Goal: Task Accomplishment & Management: Manage account settings

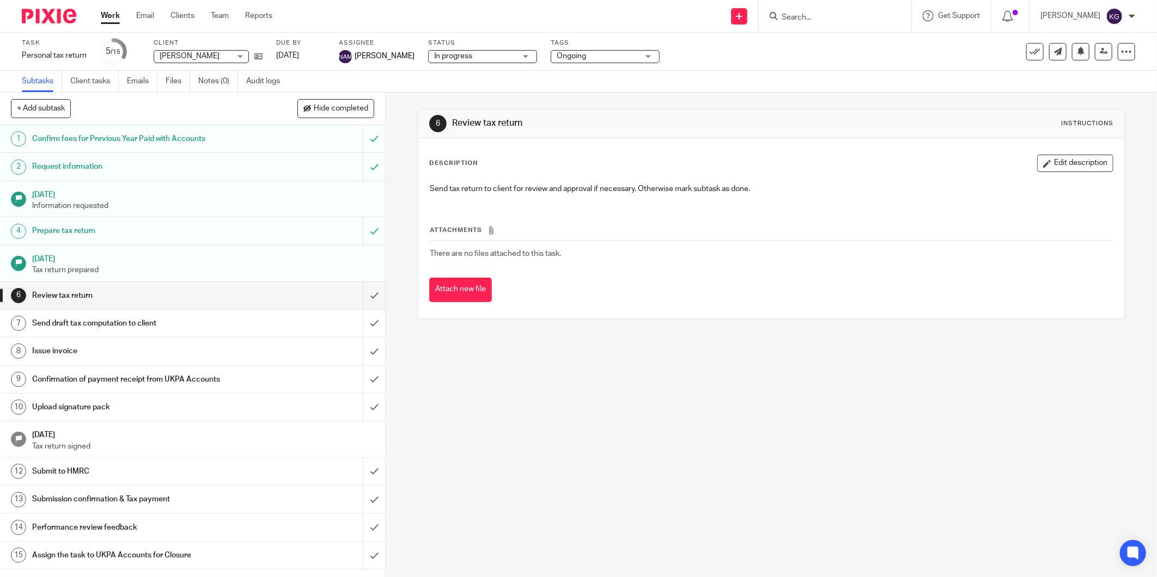
click at [809, 13] on input "Search" at bounding box center [829, 18] width 98 height 10
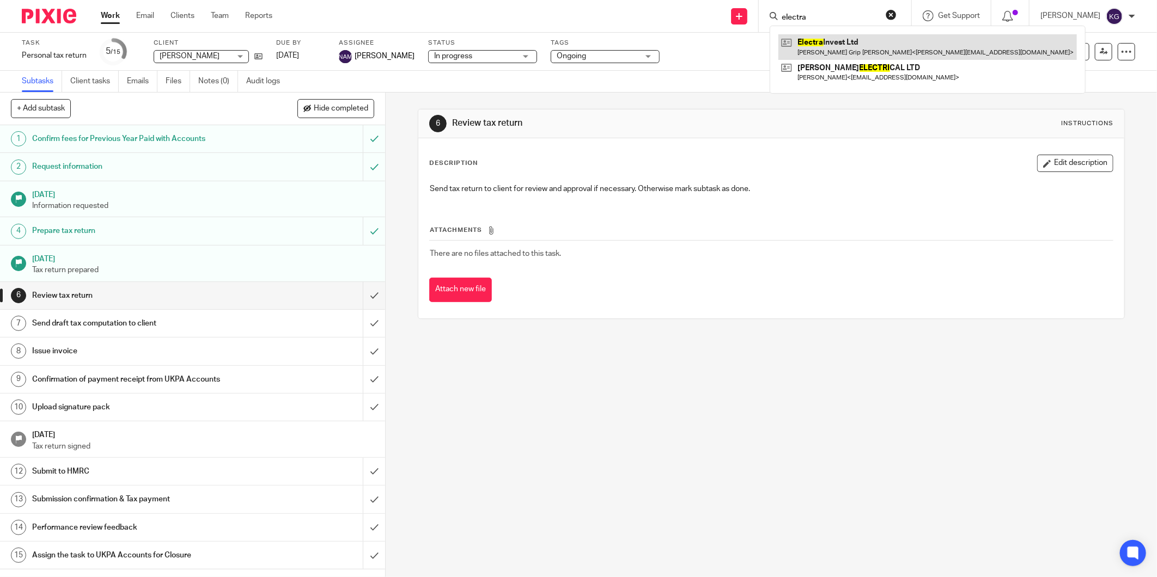
type input "electra"
click at [837, 45] on link at bounding box center [927, 46] width 298 height 25
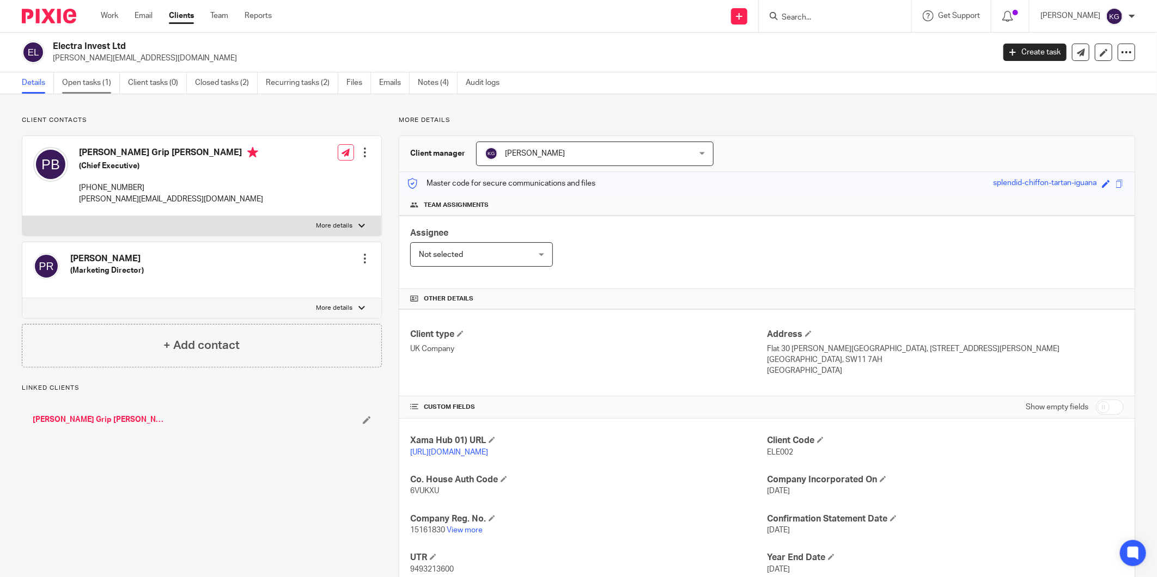
click at [103, 86] on link "Open tasks (1)" at bounding box center [91, 82] width 58 height 21
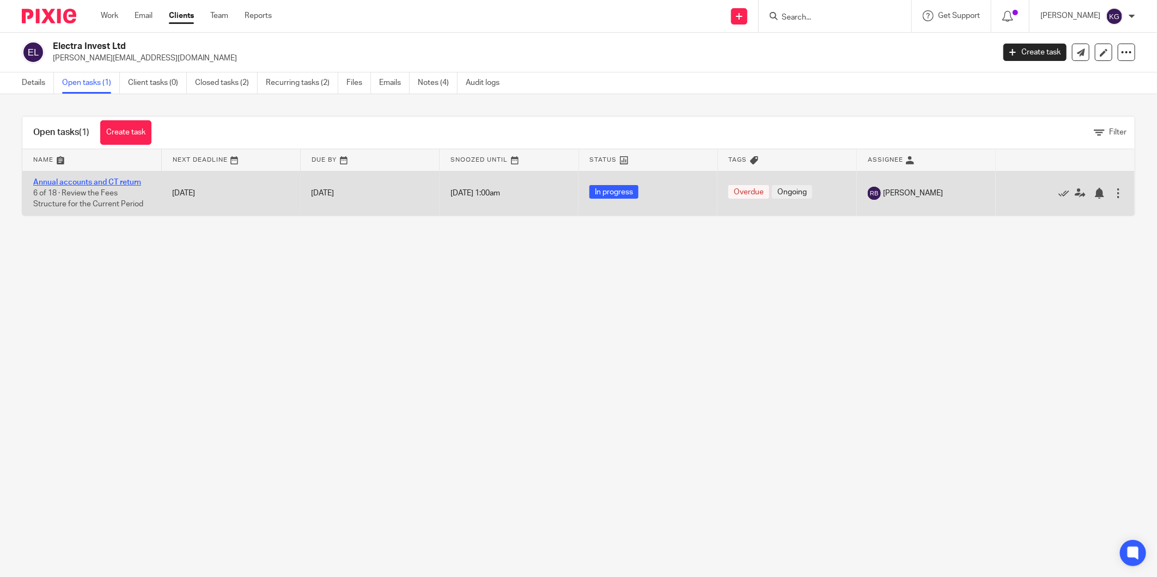
click at [110, 180] on link "Annual accounts and CT return" at bounding box center [87, 183] width 108 height 8
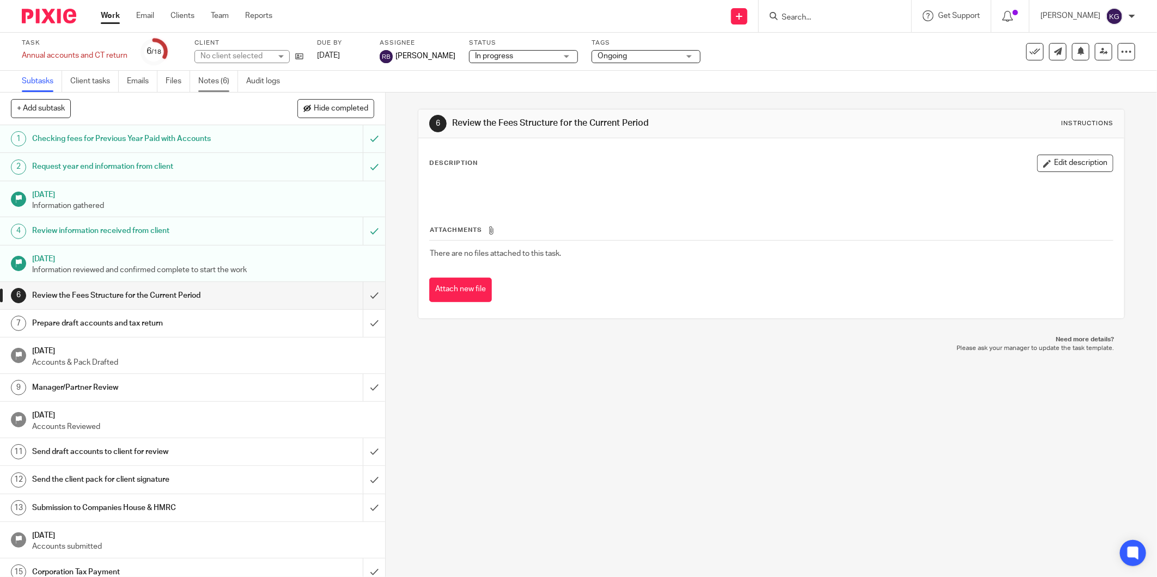
click at [228, 81] on link "Notes (6)" at bounding box center [218, 81] width 40 height 21
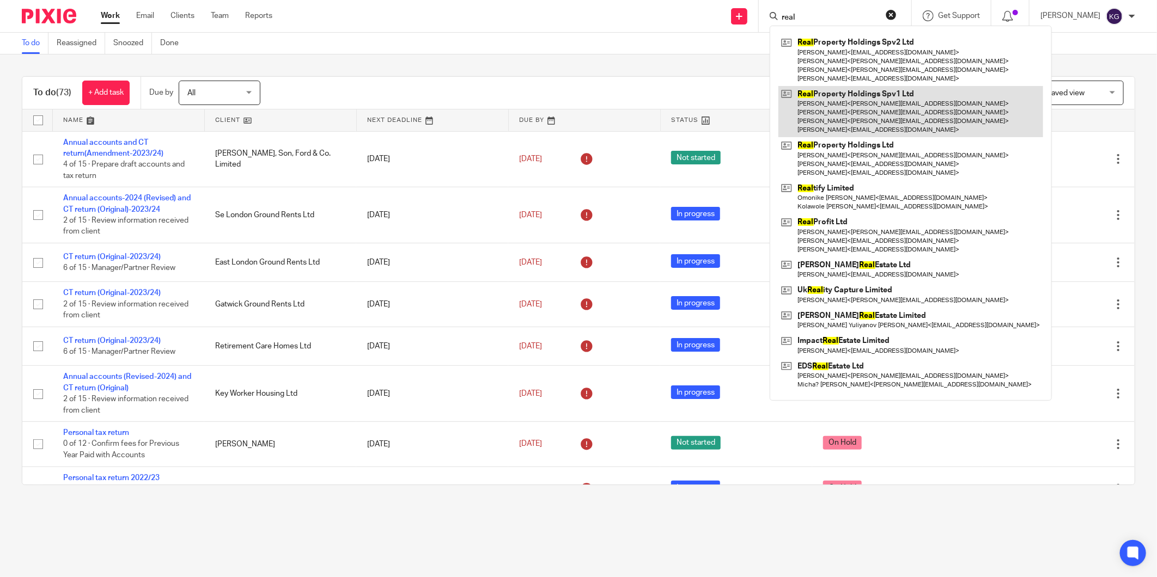
type input "real"
click at [905, 113] on link at bounding box center [910, 112] width 265 height 52
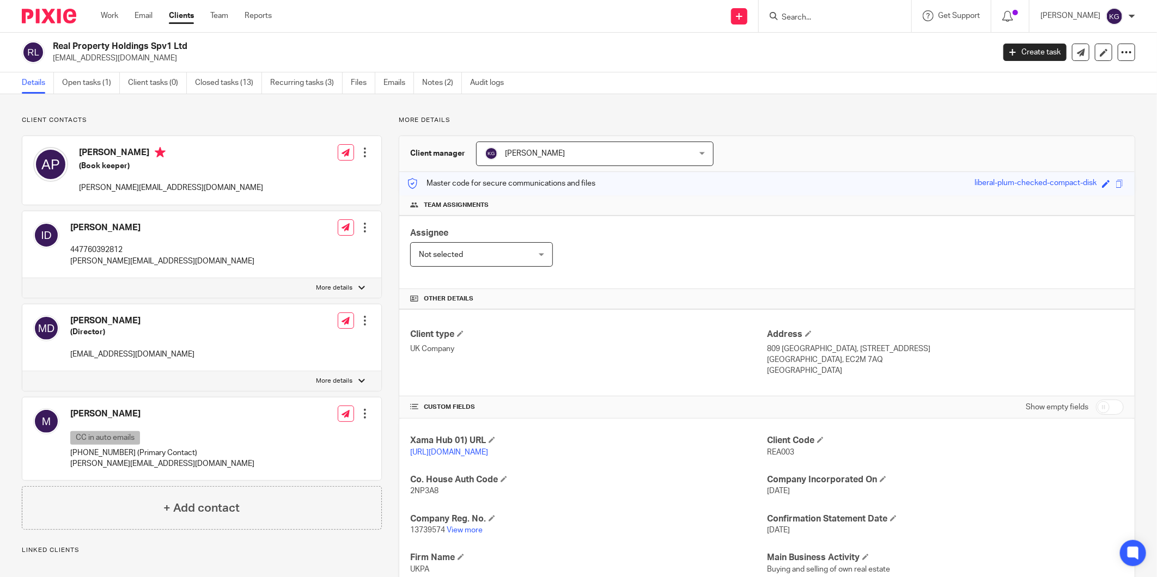
scroll to position [246, 0]
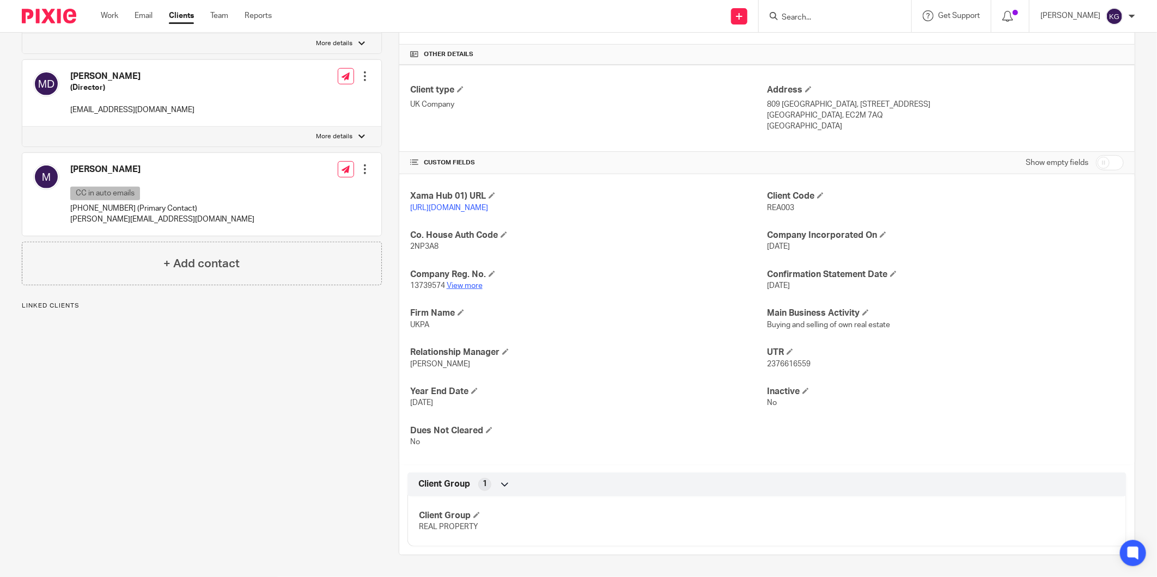
click at [469, 285] on link "View more" at bounding box center [465, 286] width 36 height 8
